Goal: Find contact information: Obtain details needed to contact an individual or organization

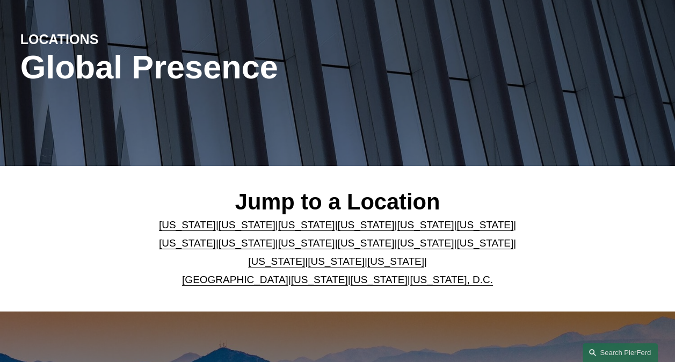
click at [456, 249] on link "[US_STATE]" at bounding box center [484, 242] width 57 height 11
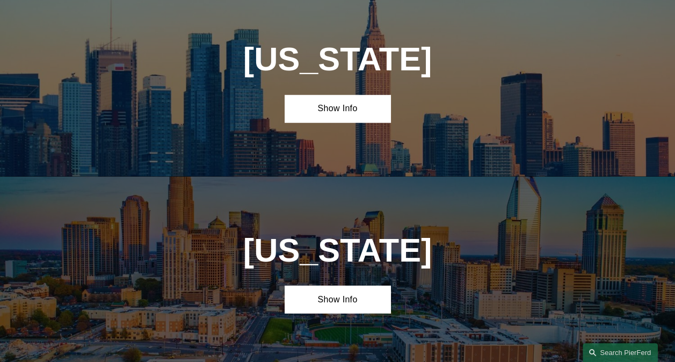
scroll to position [2546, 0]
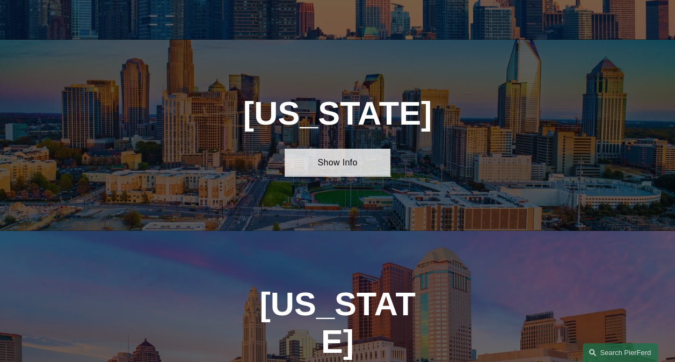
click at [327, 149] on link "Show Info" at bounding box center [337, 162] width 106 height 27
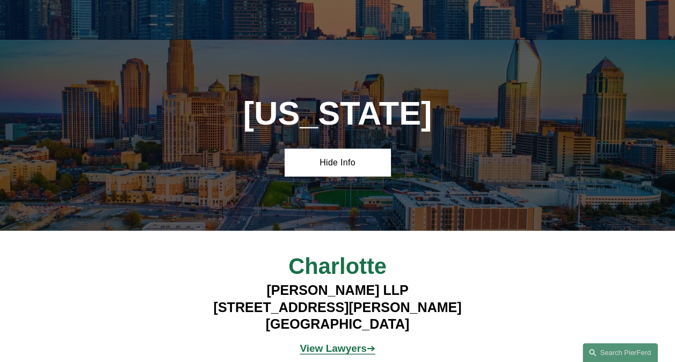
click at [347, 342] on strong "View Lawyers" at bounding box center [333, 347] width 67 height 11
drag, startPoint x: 406, startPoint y: 284, endPoint x: 225, endPoint y: 266, distance: 181.3
click at [225, 282] on h4 "[PERSON_NAME] LLP [STREET_ADDRESS][PERSON_NAME]" at bounding box center [337, 307] width 317 height 51
drag, startPoint x: 225, startPoint y: 266, endPoint x: 293, endPoint y: 274, distance: 68.2
copy h4 "[STREET_ADDRESS][PERSON_NAME]"
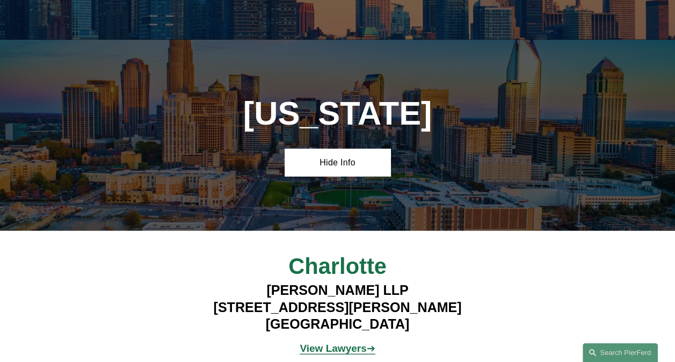
click at [347, 342] on strong "View Lawyers" at bounding box center [333, 347] width 67 height 11
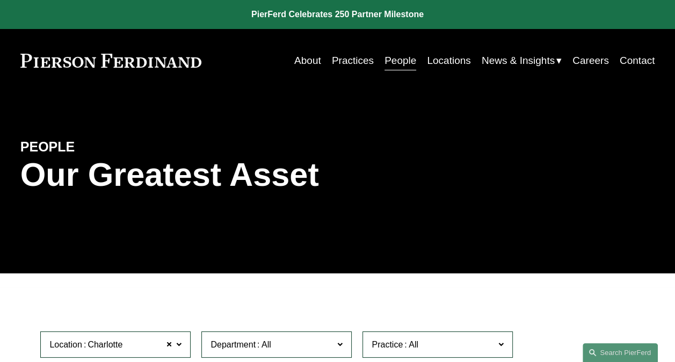
scroll to position [161, 0]
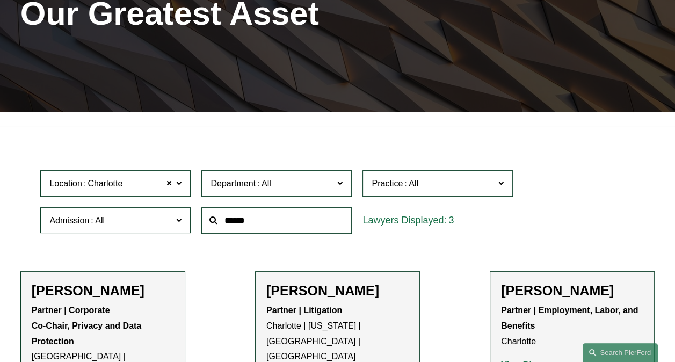
click at [558, 296] on h2 "[PERSON_NAME]" at bounding box center [572, 290] width 142 height 16
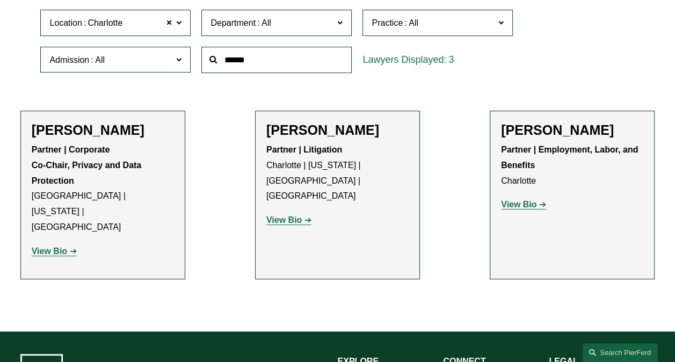
scroll to position [322, 0]
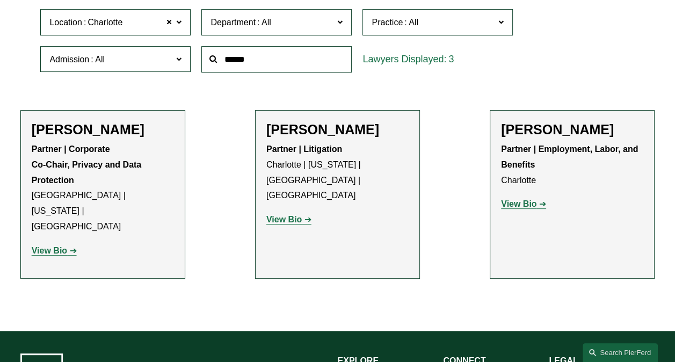
click at [531, 207] on strong "View Bio" at bounding box center [518, 203] width 35 height 9
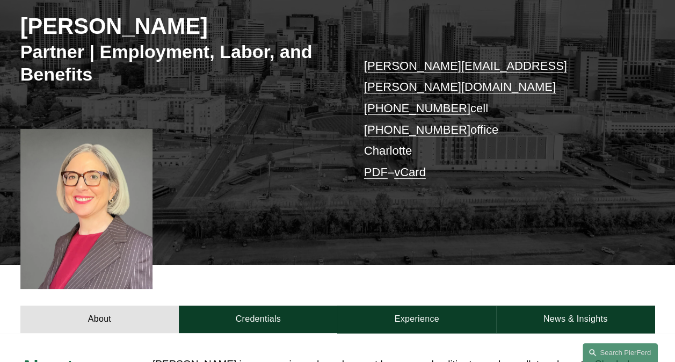
scroll to position [161, 0]
